Goal: Task Accomplishment & Management: Use online tool/utility

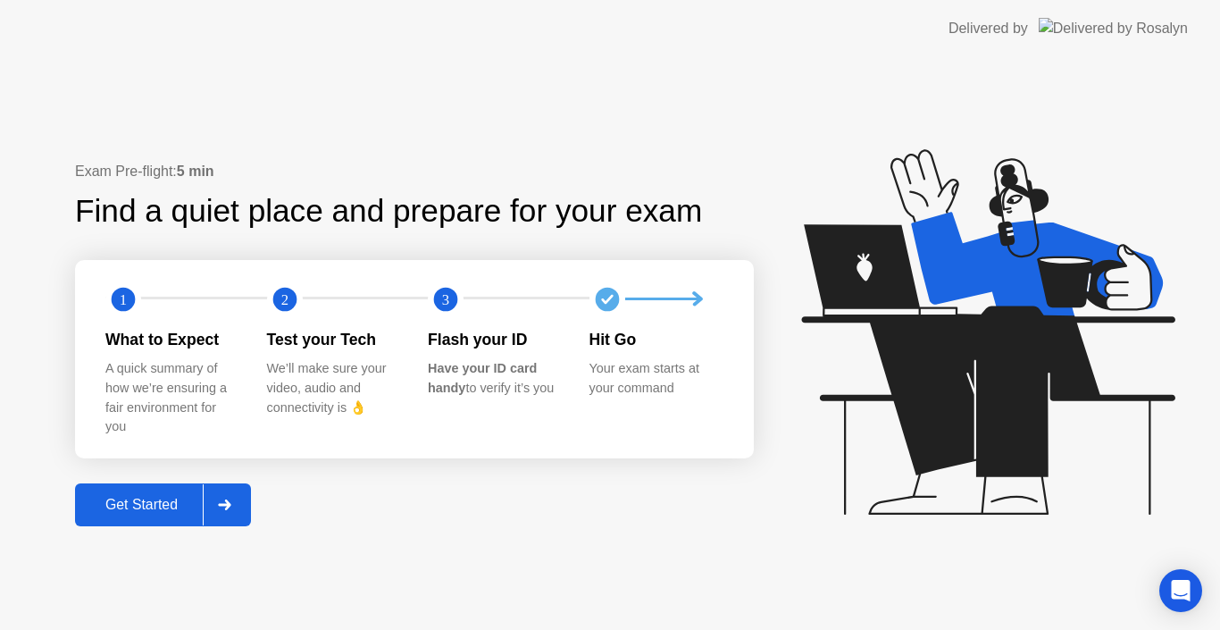
click at [144, 503] on div "Get Started" at bounding box center [141, 505] width 122 height 16
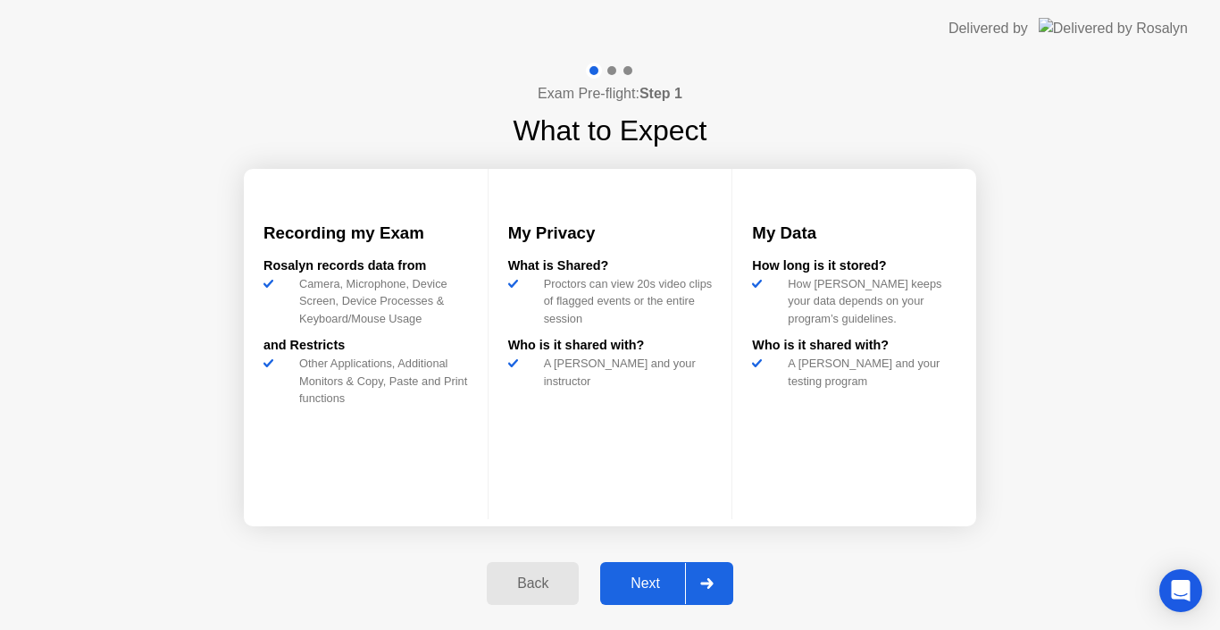
click at [646, 580] on div "Next" at bounding box center [644, 583] width 79 height 16
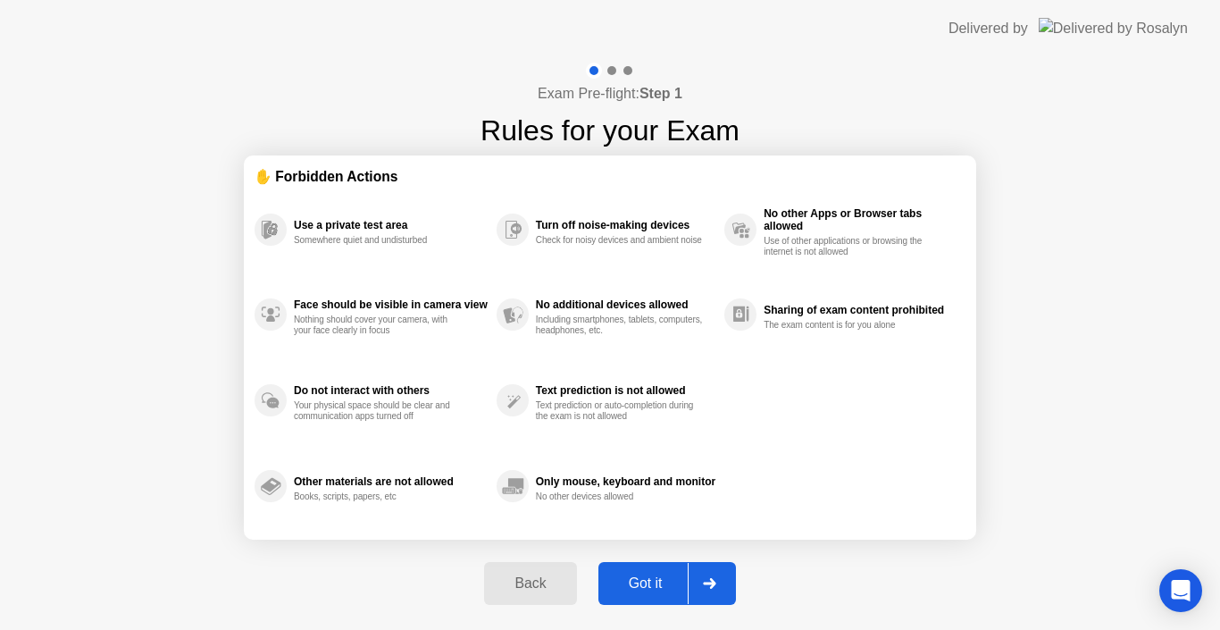
click at [646, 580] on div "Got it" at bounding box center [646, 583] width 84 height 16
select select "Available cameras"
select select "Available speakers"
select select "Available microphones"
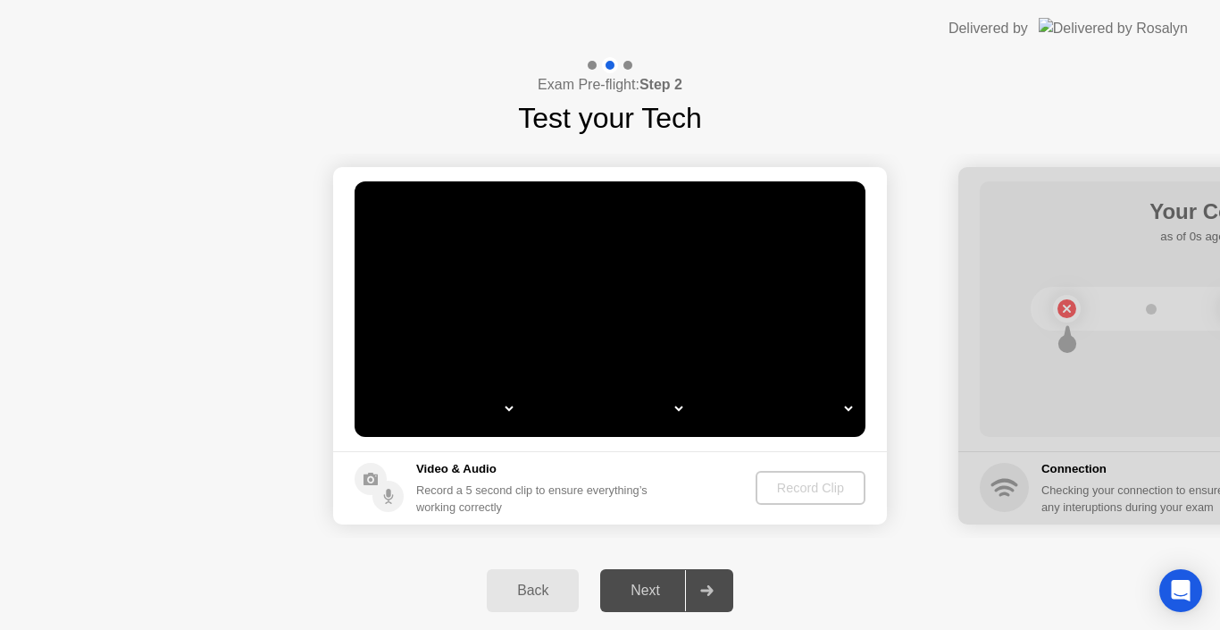
select select "*"
select select "**********"
select select "*******"
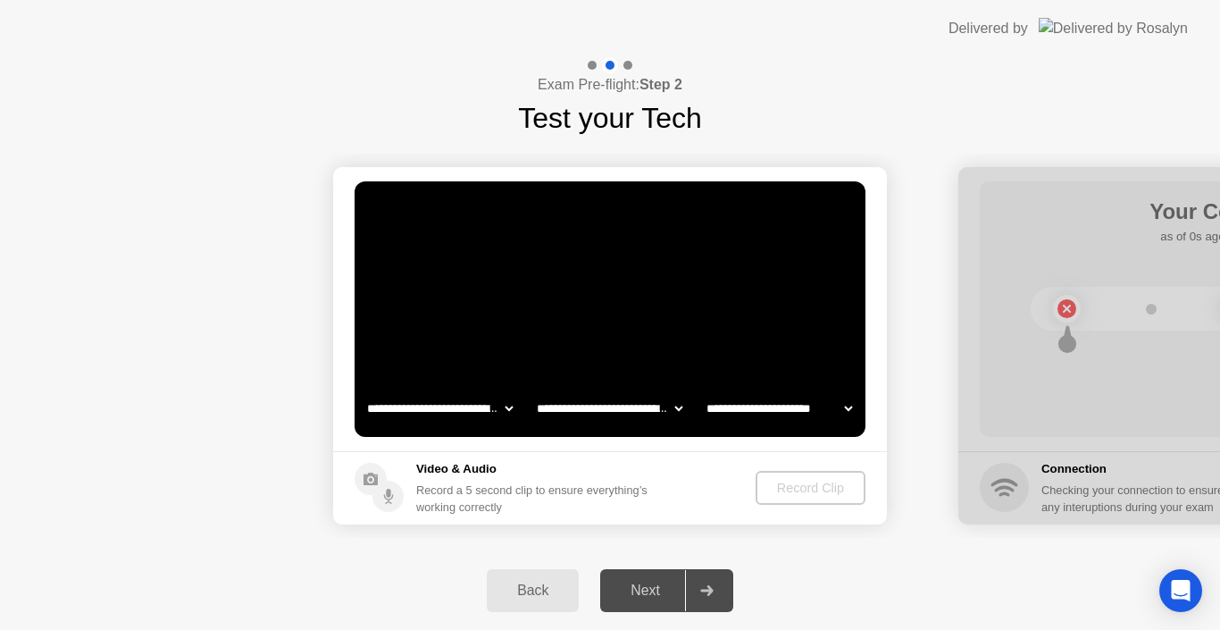
select select "*******"
click at [776, 484] on div "Record Clip" at bounding box center [812, 487] width 96 height 14
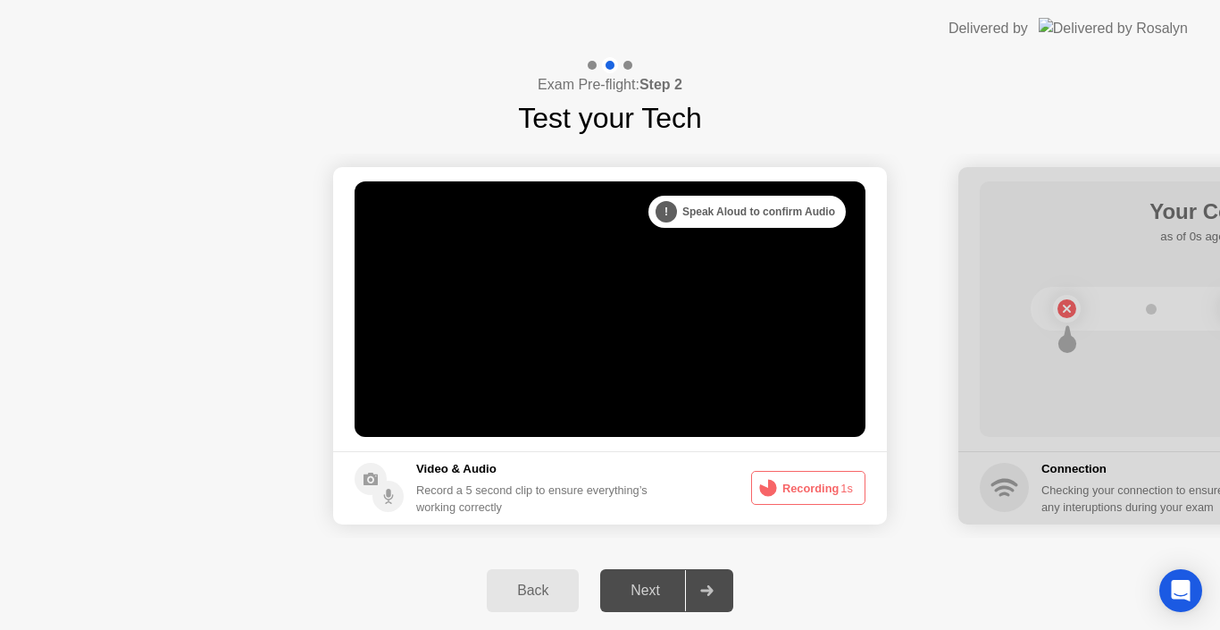
click at [788, 491] on button "Recording 1s" at bounding box center [808, 488] width 114 height 34
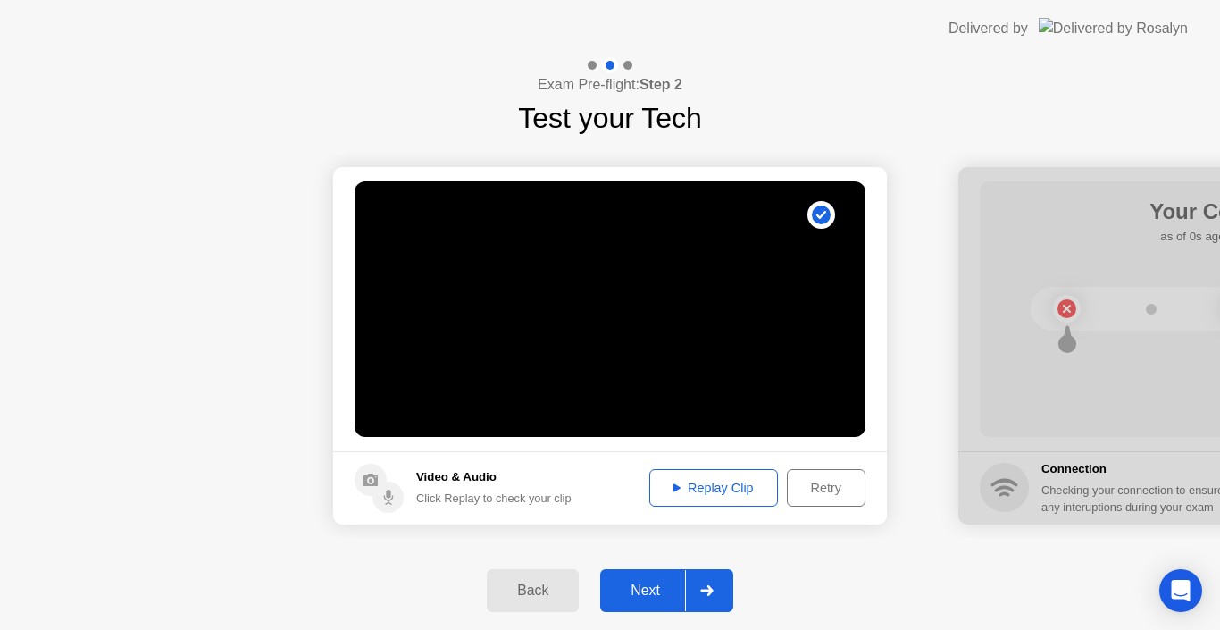
click at [655, 582] on div "Next" at bounding box center [644, 590] width 79 height 16
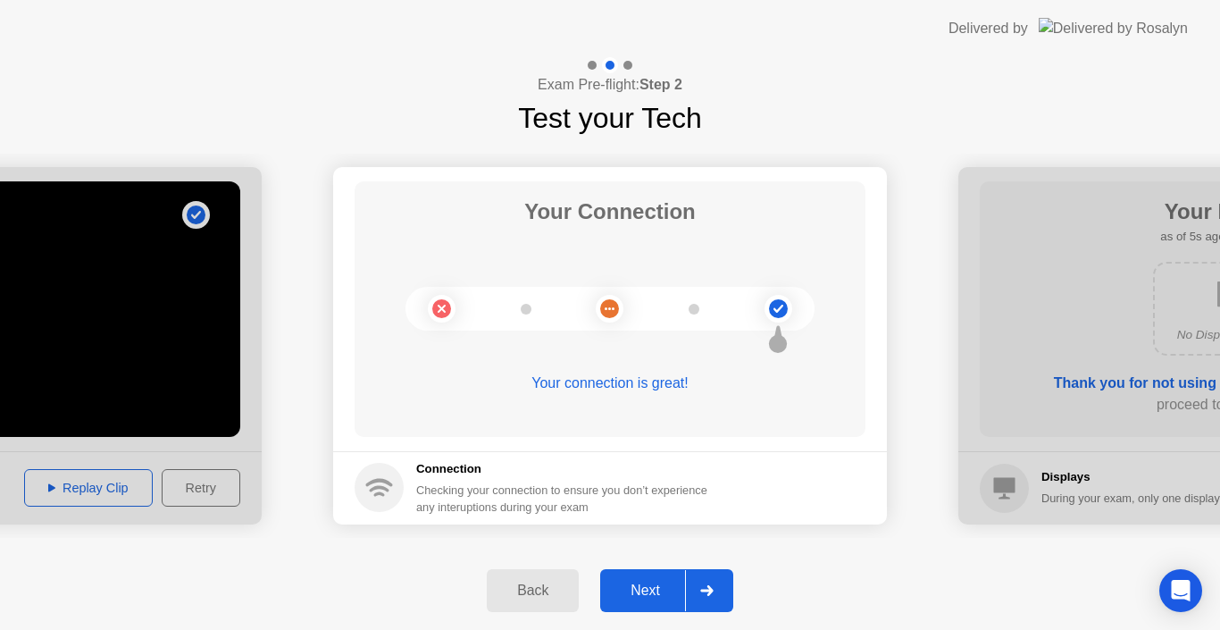
click at [672, 582] on div "Next" at bounding box center [644, 590] width 79 height 16
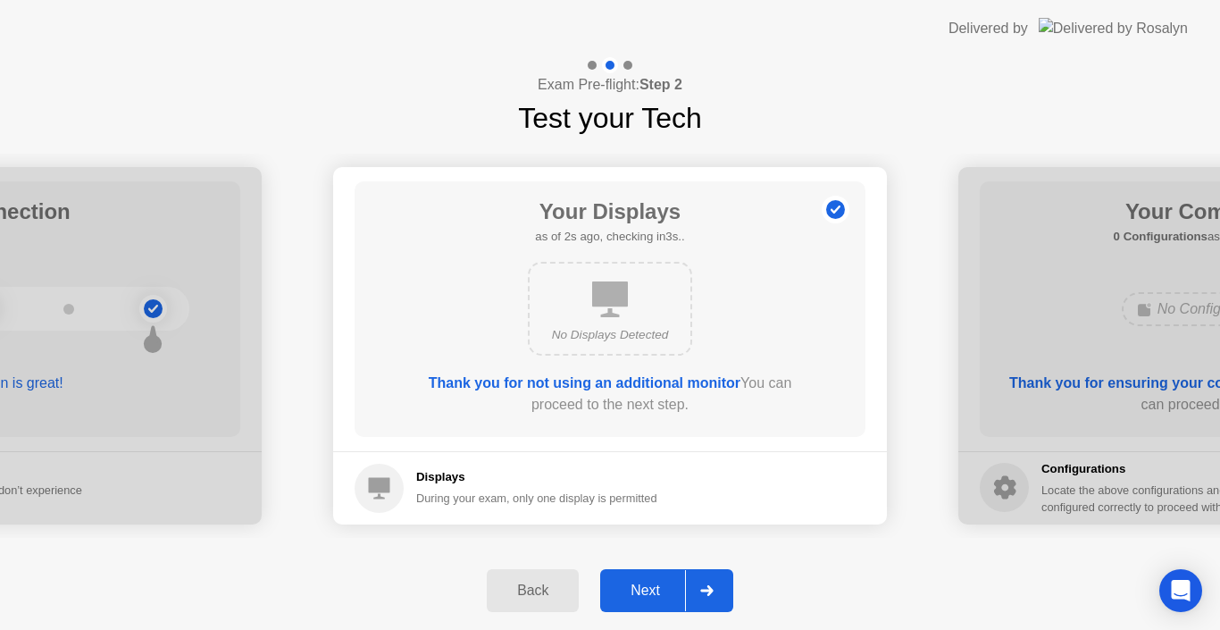
click at [672, 582] on div "Next" at bounding box center [644, 590] width 79 height 16
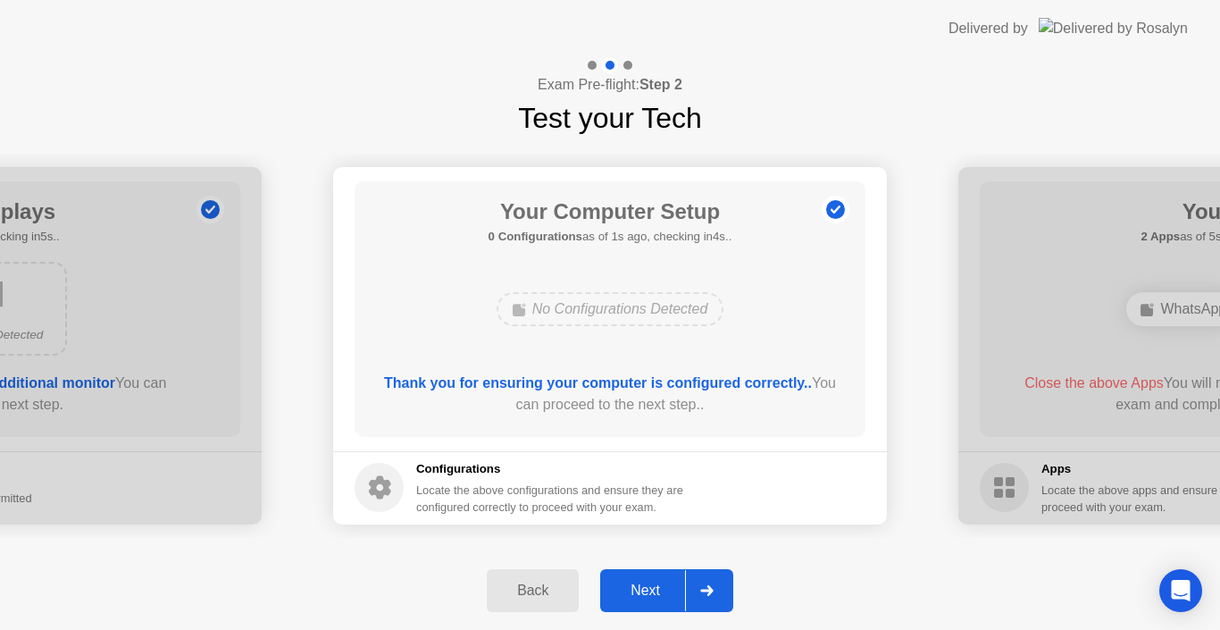
click at [672, 582] on div "Next" at bounding box center [644, 590] width 79 height 16
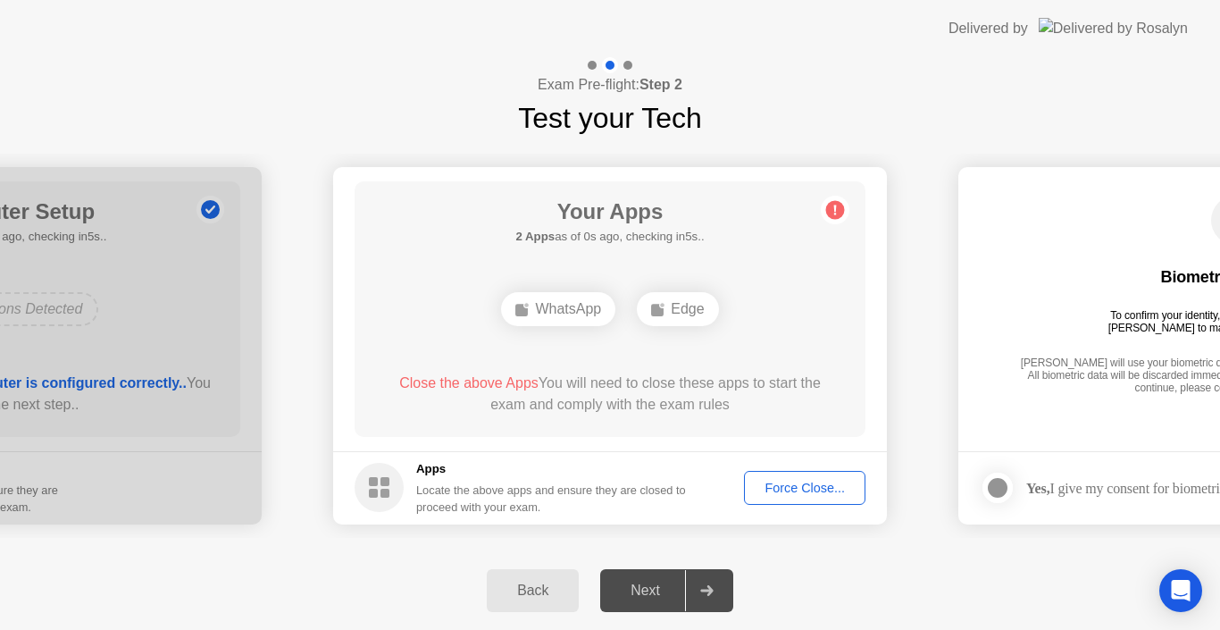
click at [801, 483] on div "Force Close..." at bounding box center [804, 487] width 109 height 14
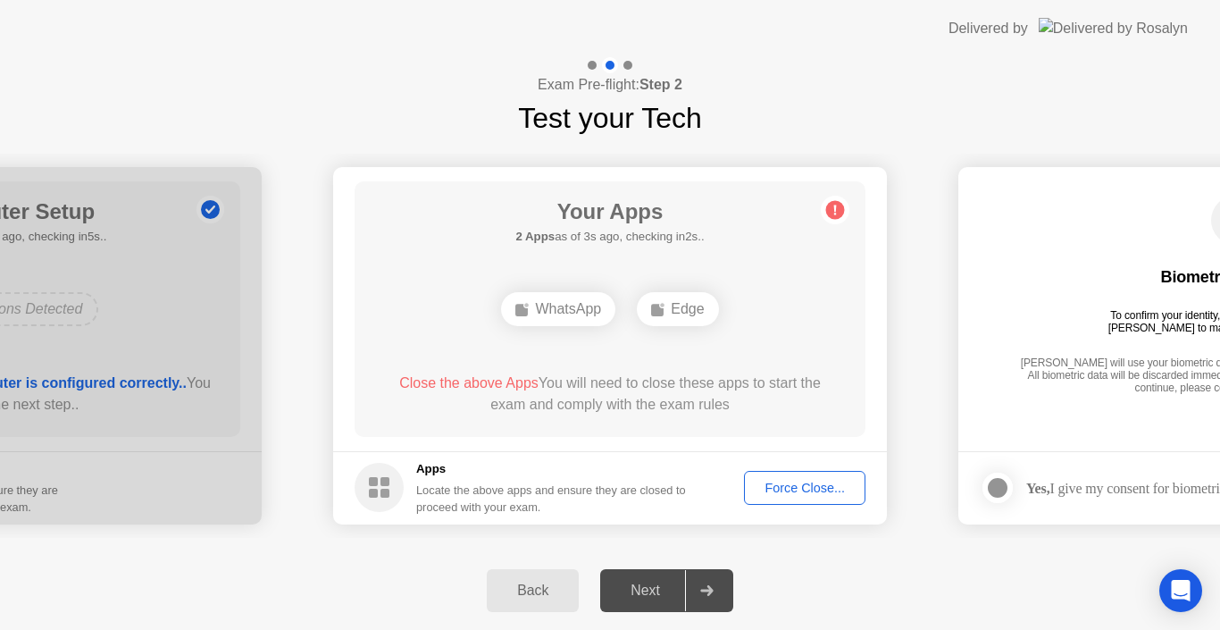
click at [794, 491] on div "Force Close..." at bounding box center [804, 487] width 109 height 14
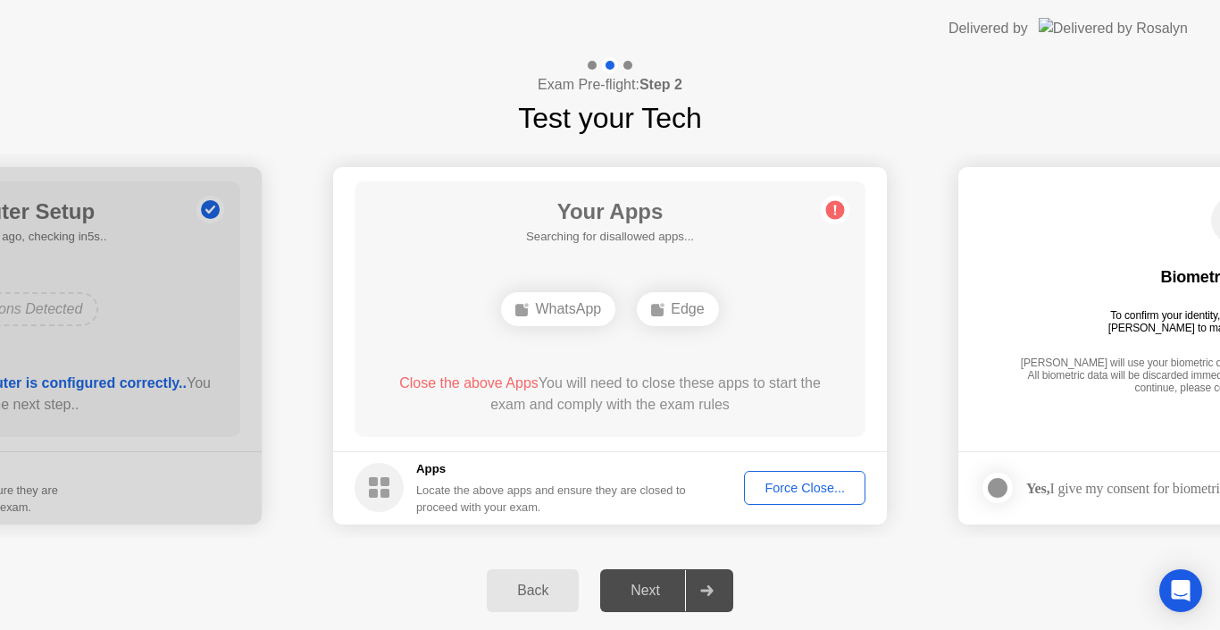
click at [842, 209] on circle at bounding box center [835, 209] width 19 height 19
click at [832, 208] on circle at bounding box center [835, 209] width 19 height 19
click at [834, 213] on icon at bounding box center [835, 209] width 3 height 10
click at [820, 483] on div "Force Close..." at bounding box center [804, 487] width 109 height 14
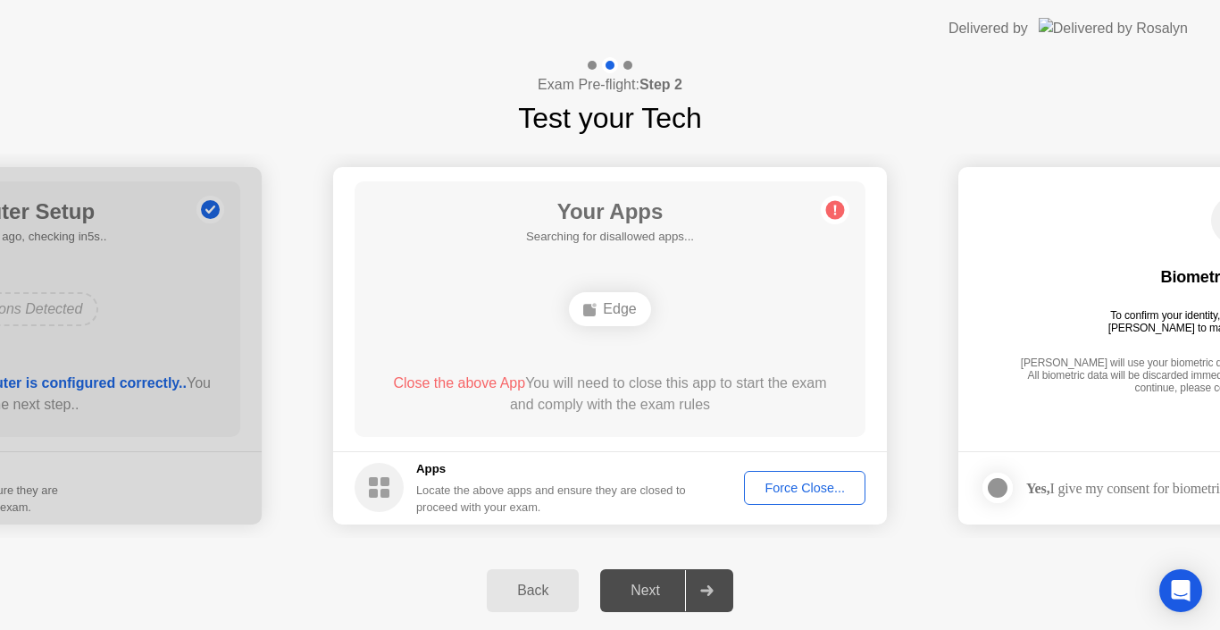
click at [833, 207] on icon at bounding box center [835, 210] width 29 height 29
click at [833, 207] on circle at bounding box center [835, 209] width 19 height 19
click at [819, 485] on div "Force Close..." at bounding box center [804, 487] width 109 height 14
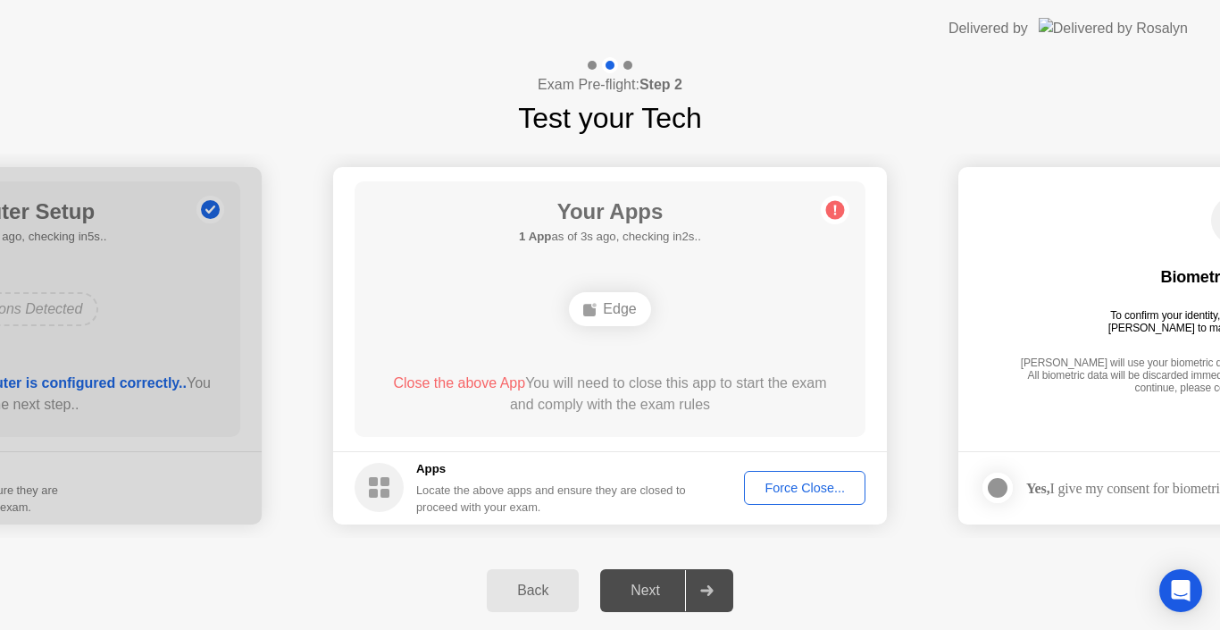
click at [769, 488] on div "Force Close..." at bounding box center [804, 487] width 109 height 14
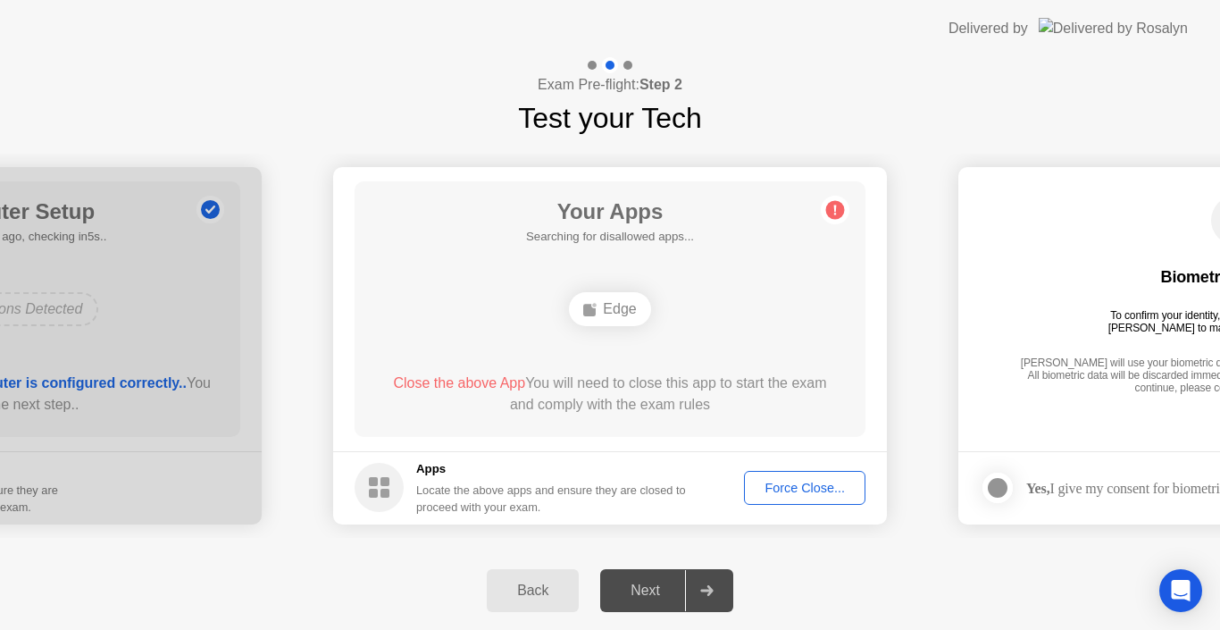
click at [631, 306] on div "Edge" at bounding box center [609, 309] width 81 height 34
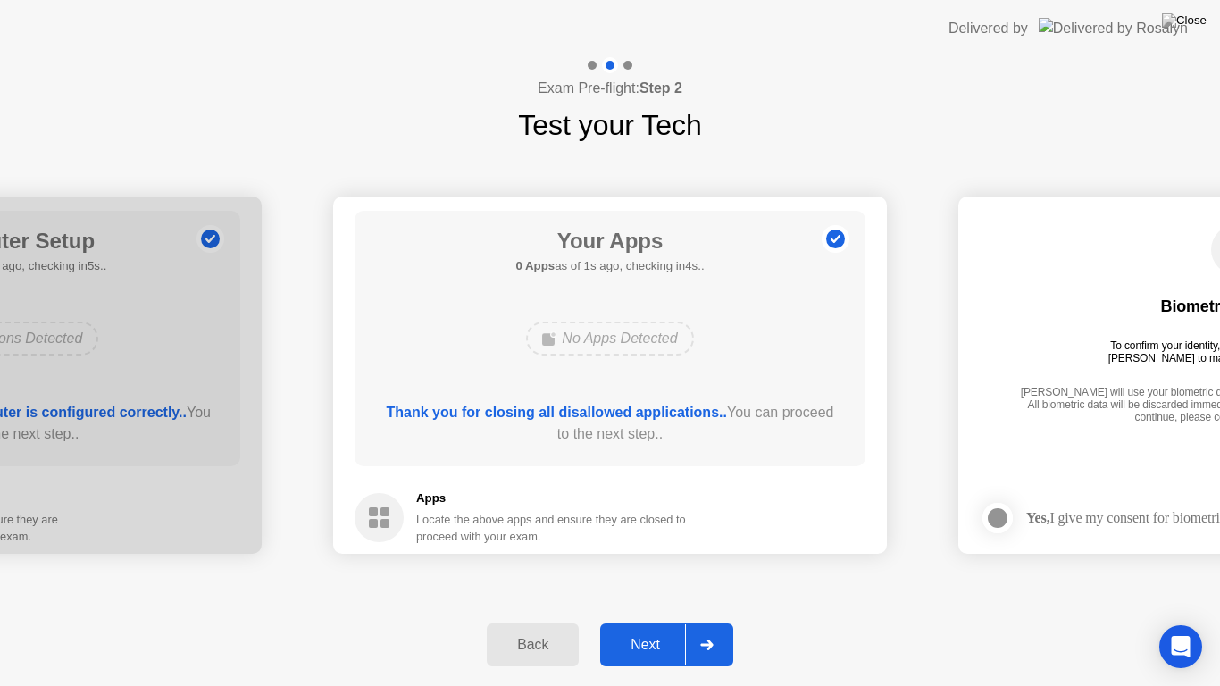
click at [657, 629] on div "Next" at bounding box center [644, 645] width 79 height 16
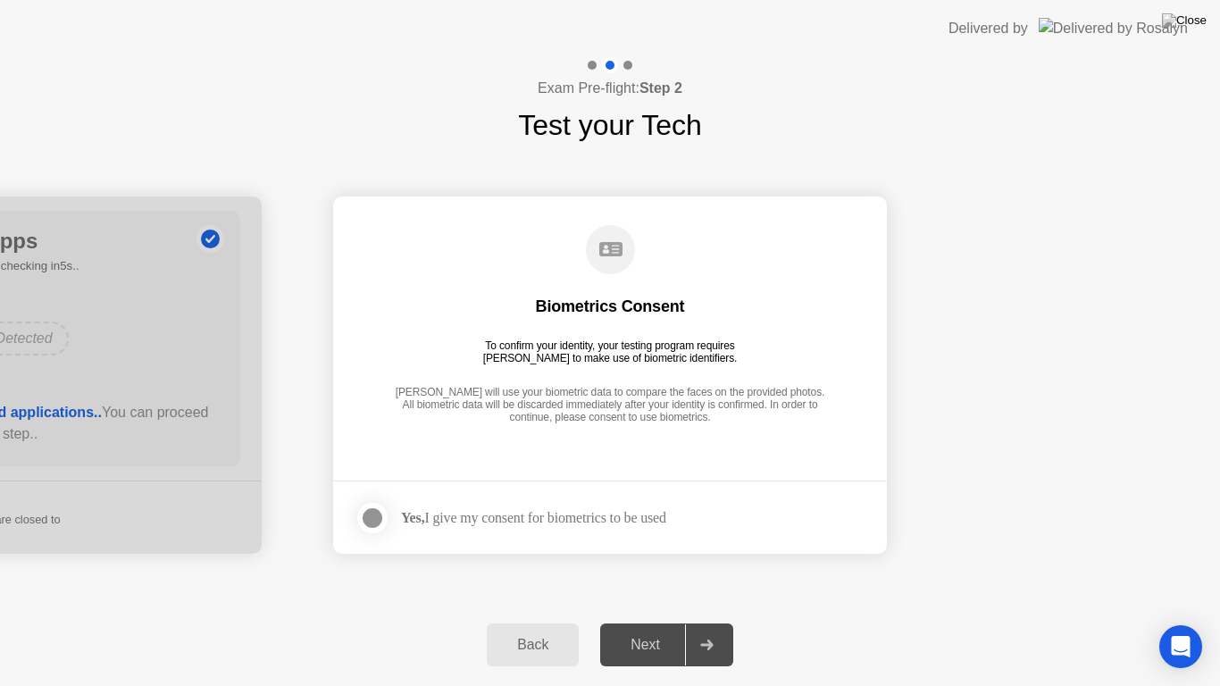
click at [638, 629] on div "Next" at bounding box center [644, 645] width 79 height 16
click at [371, 513] on div at bounding box center [372, 517] width 21 height 21
click at [638, 629] on div "Next" at bounding box center [644, 645] width 79 height 16
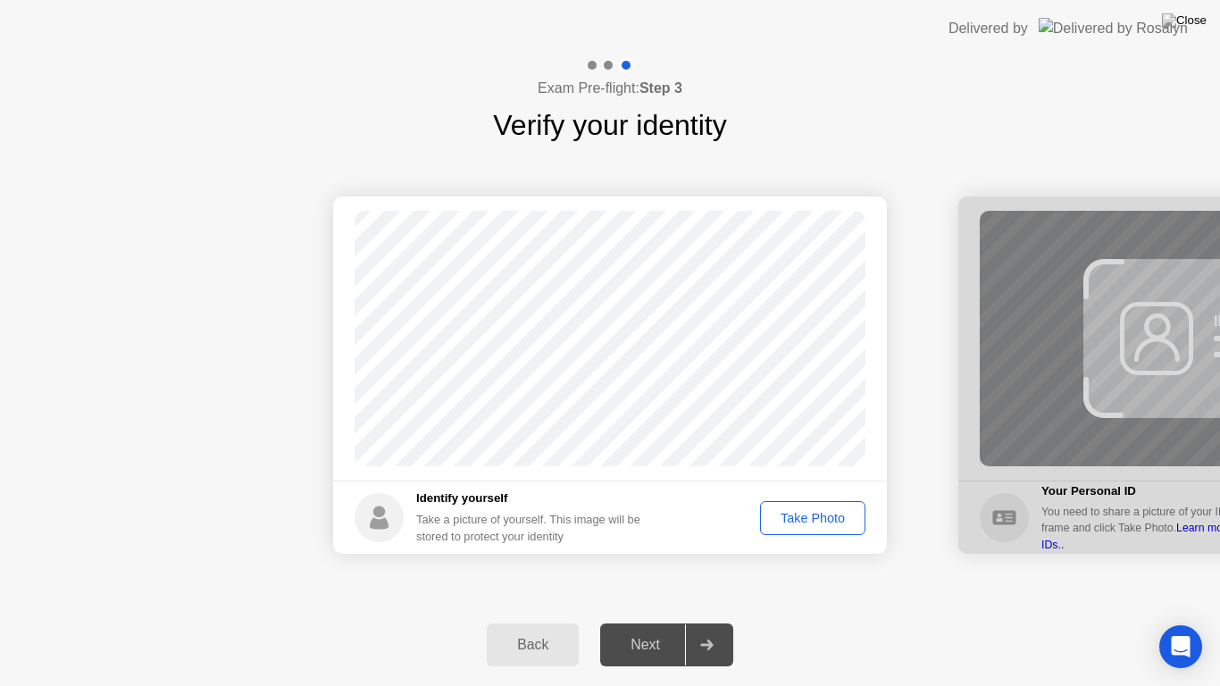
click at [814, 518] on div "Take Photo" at bounding box center [812, 518] width 93 height 14
click at [630, 629] on div "Next" at bounding box center [644, 645] width 79 height 16
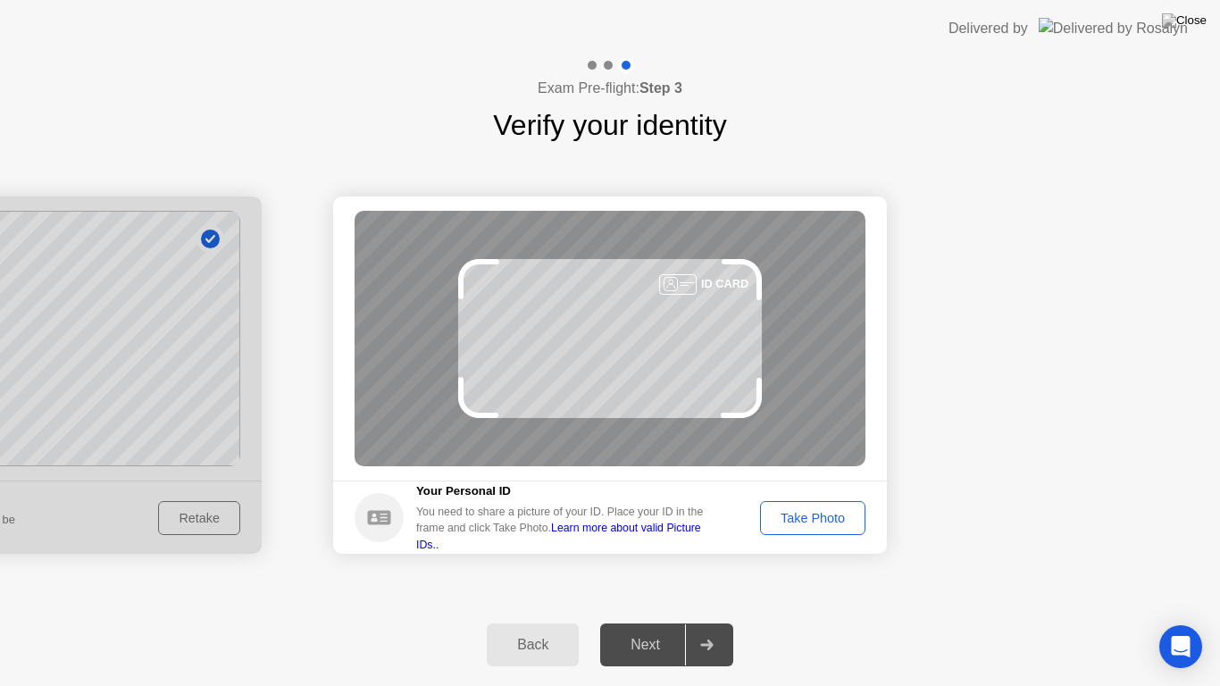
click at [833, 525] on div "Take Photo" at bounding box center [812, 518] width 93 height 14
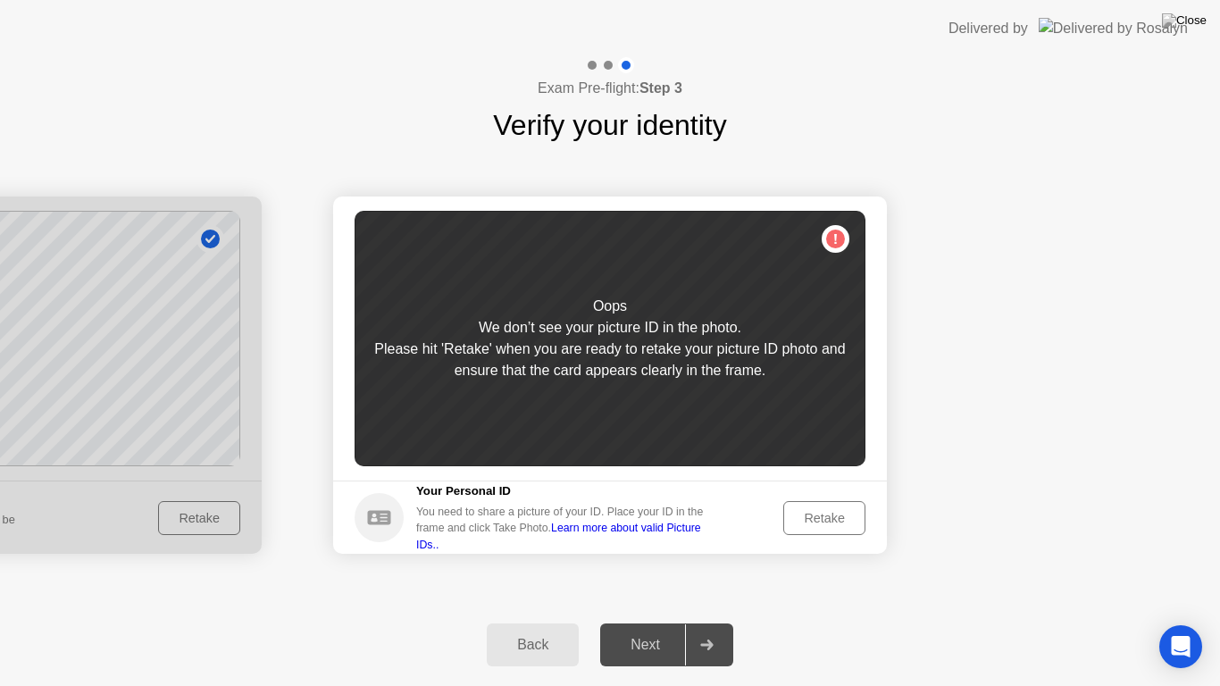
click at [835, 243] on div "Oops We don’t see your picture ID in the photo. Please hit 'Retake' when you ar…" at bounding box center [610, 338] width 511 height 255
click at [822, 523] on div "Retake" at bounding box center [824, 518] width 70 height 14
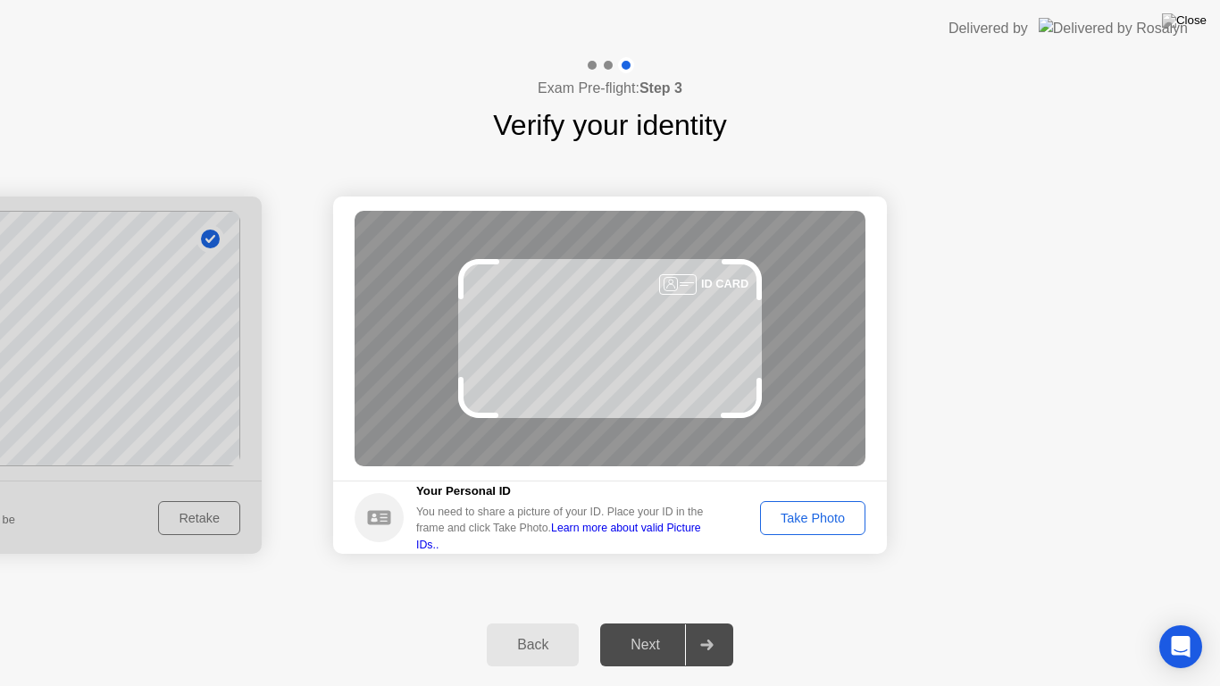
click at [806, 518] on div "Take Photo" at bounding box center [812, 518] width 93 height 14
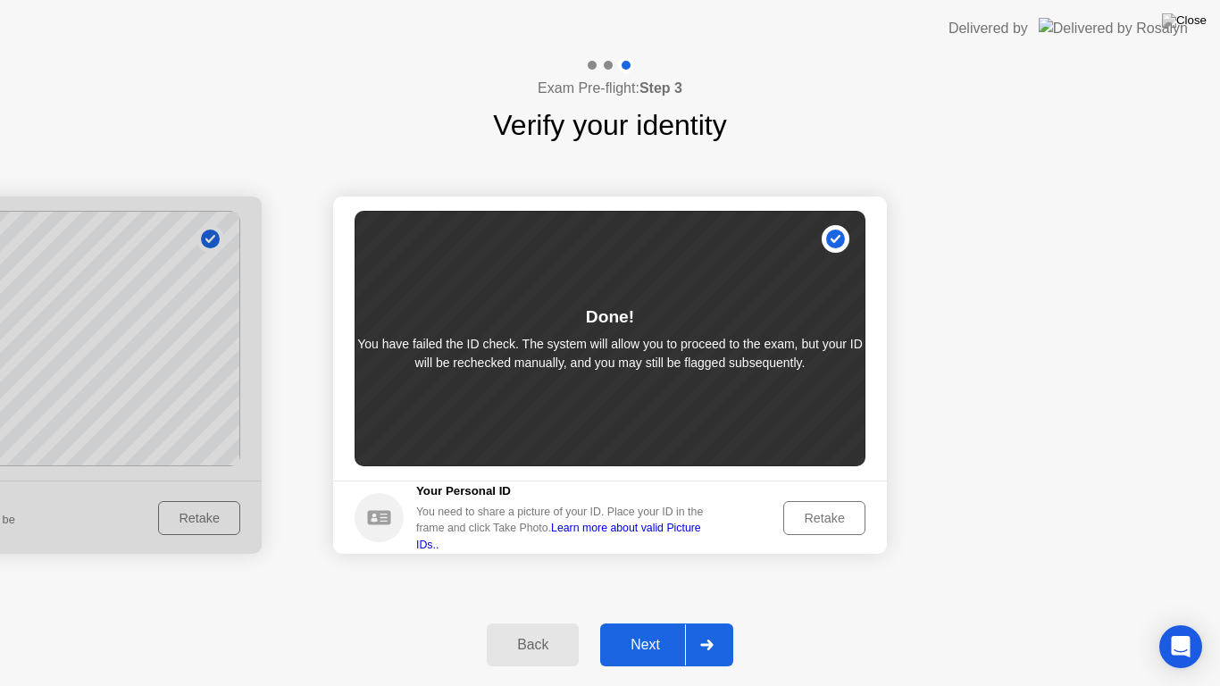
click at [836, 232] on div "Done! You have failed the ID check. The system will allow you to proceed to the…" at bounding box center [610, 338] width 511 height 255
click at [827, 234] on div "Done! You have failed the ID check. The system will allow you to proceed to the…" at bounding box center [610, 338] width 511 height 255
click at [658, 629] on div "Next" at bounding box center [644, 645] width 79 height 16
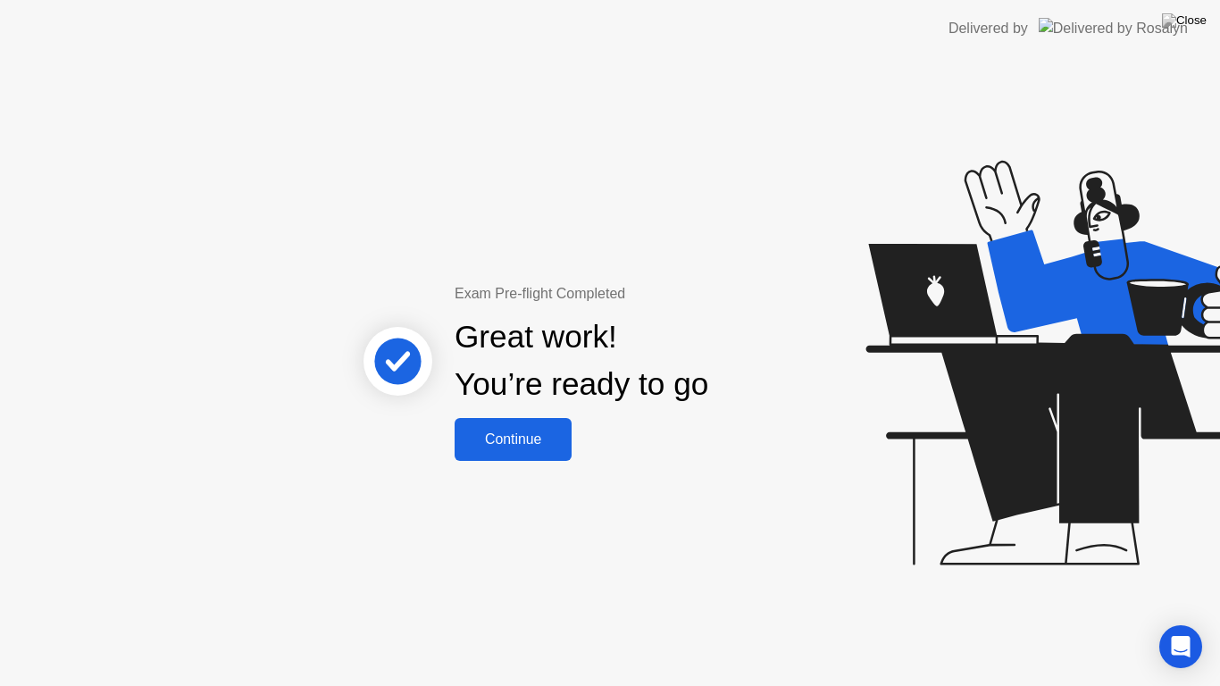
click at [530, 446] on div "Continue" at bounding box center [513, 439] width 106 height 16
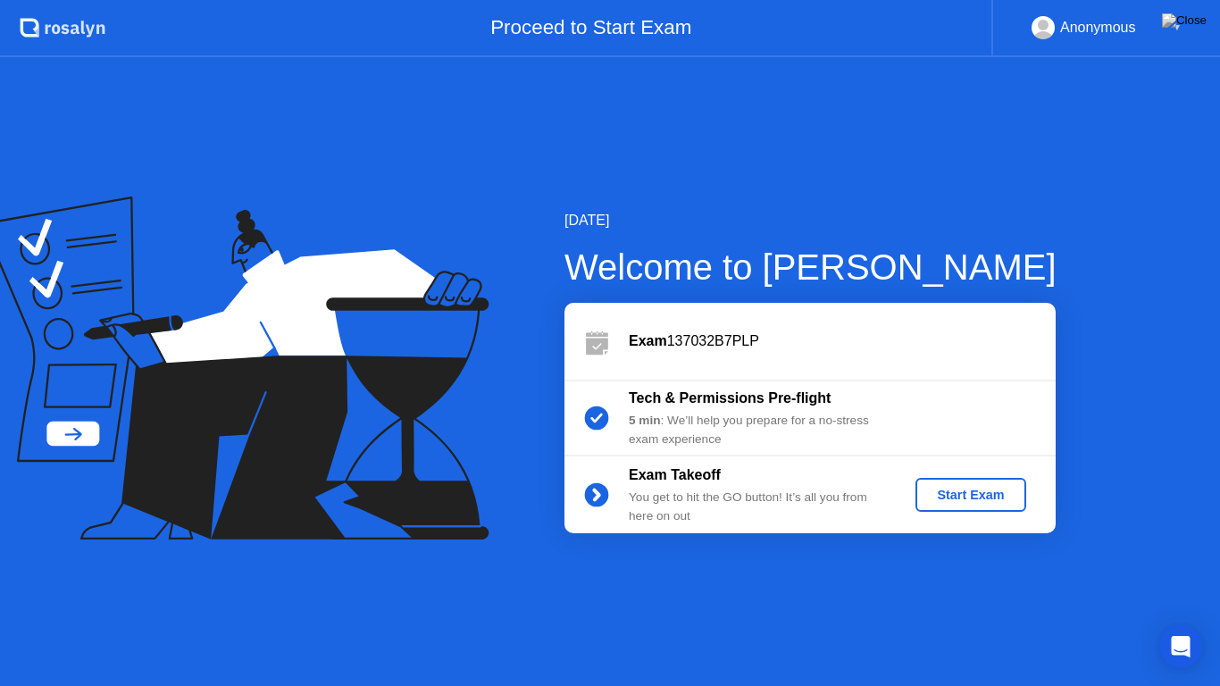
click at [960, 491] on div "Start Exam" at bounding box center [970, 495] width 96 height 14
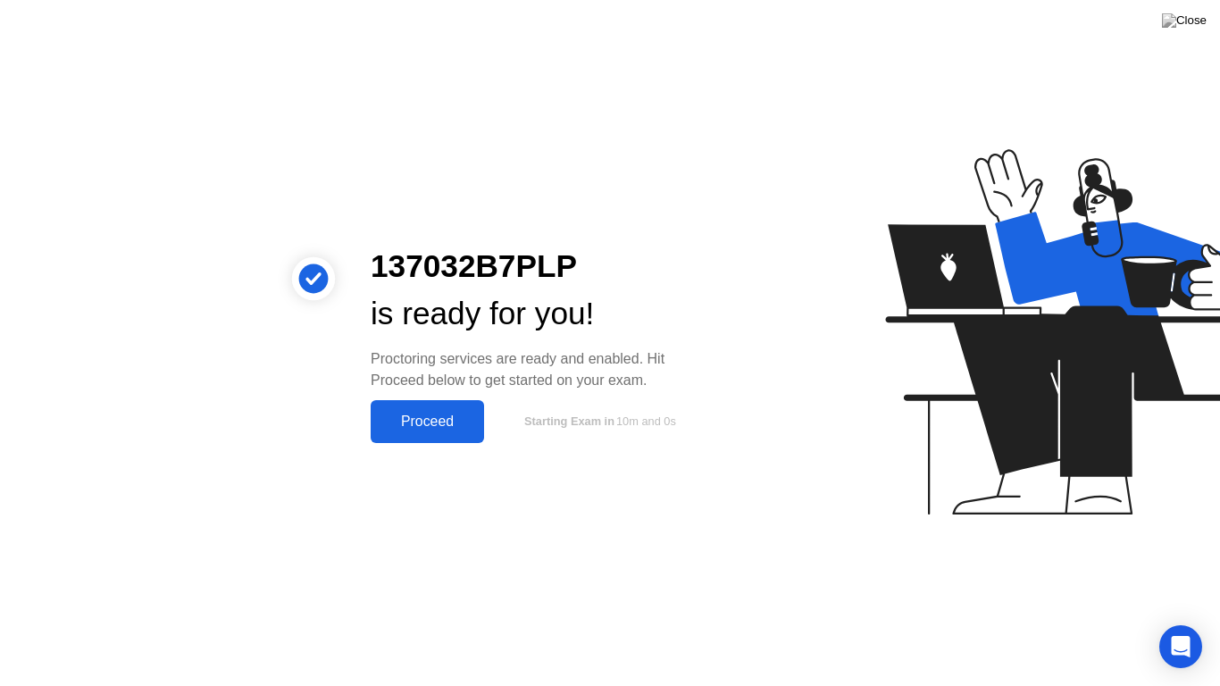
click at [417, 418] on div "Proceed" at bounding box center [427, 421] width 103 height 16
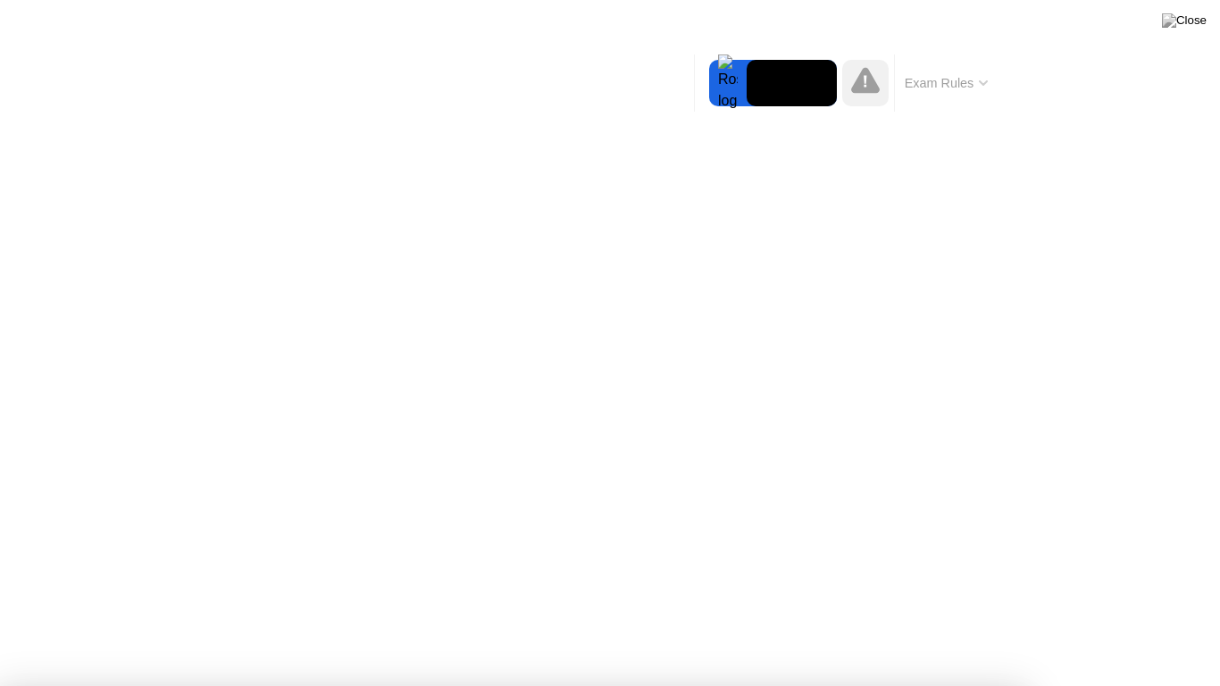
click at [68, 629] on div at bounding box center [610, 686] width 1220 height 0
click at [1159, 629] on div at bounding box center [610, 686] width 1220 height 0
click at [1124, 629] on div at bounding box center [610, 686] width 1220 height 0
click at [1131, 629] on div at bounding box center [610, 686] width 1220 height 0
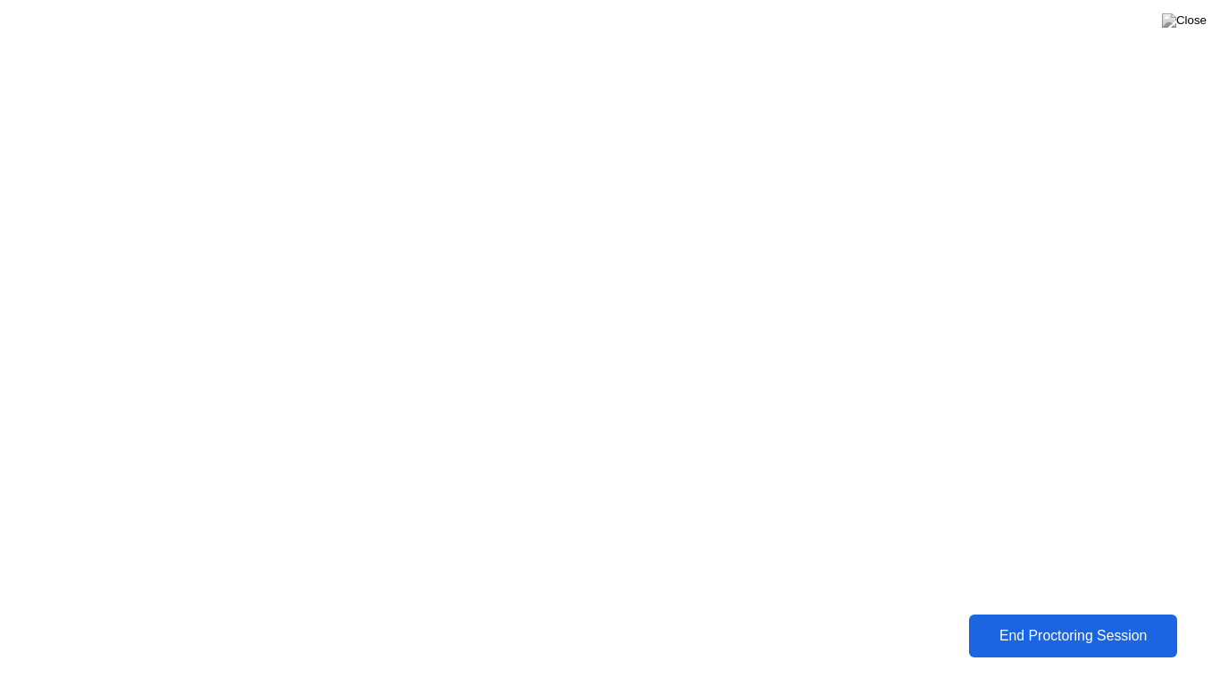
click at [1005, 629] on div "End Proctoring Session" at bounding box center [1072, 636] width 197 height 16
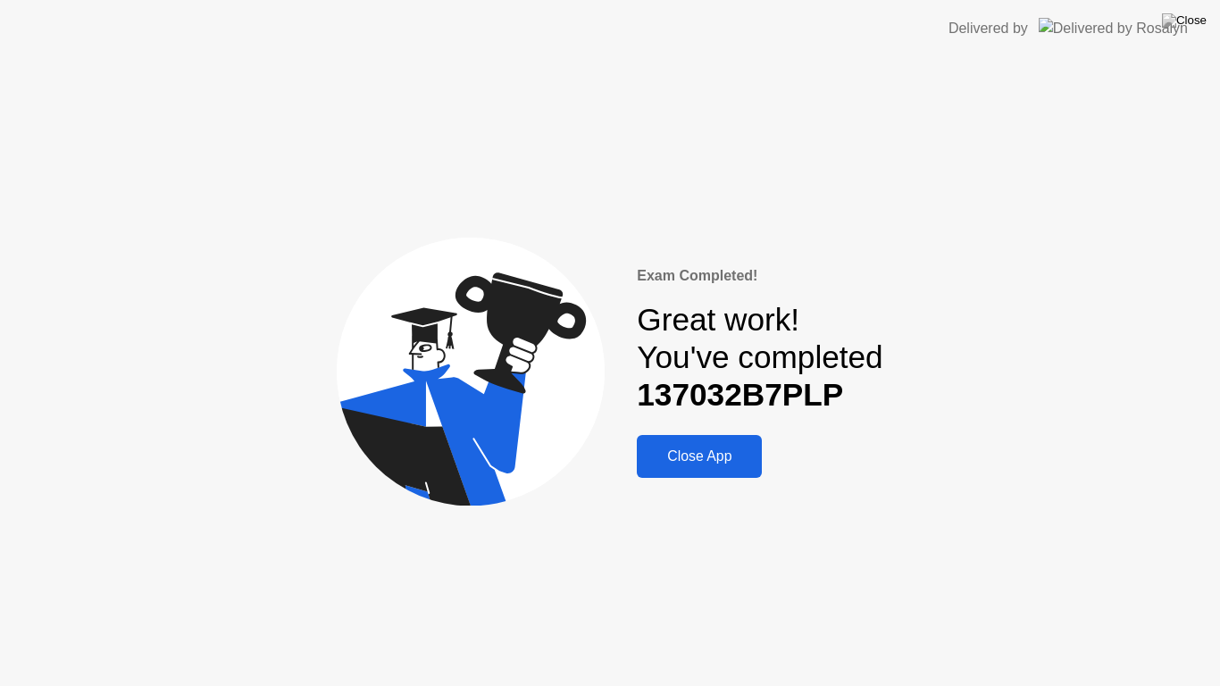
click at [690, 457] on div "Close App" at bounding box center [699, 456] width 114 height 16
